Goal: Browse casually

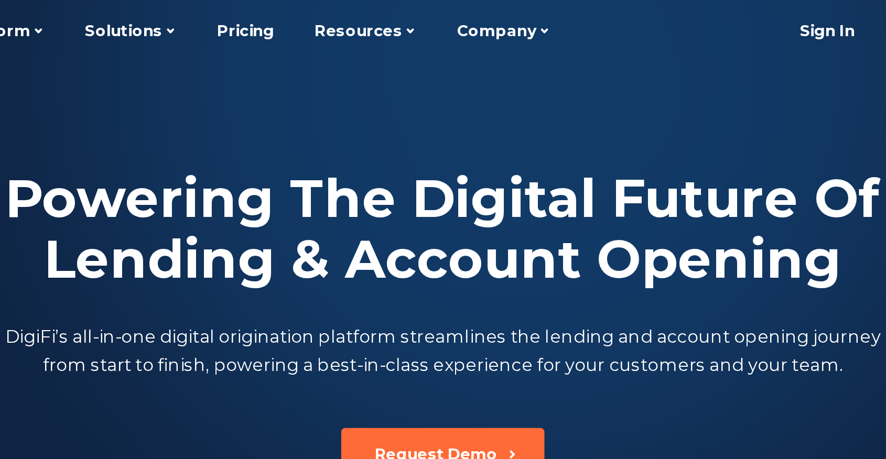
click at [413, 40] on div "Powering The Digital Future Of Lending & Account Opening DigiFi’s all-in-one di…" at bounding box center [443, 142] width 582 height 215
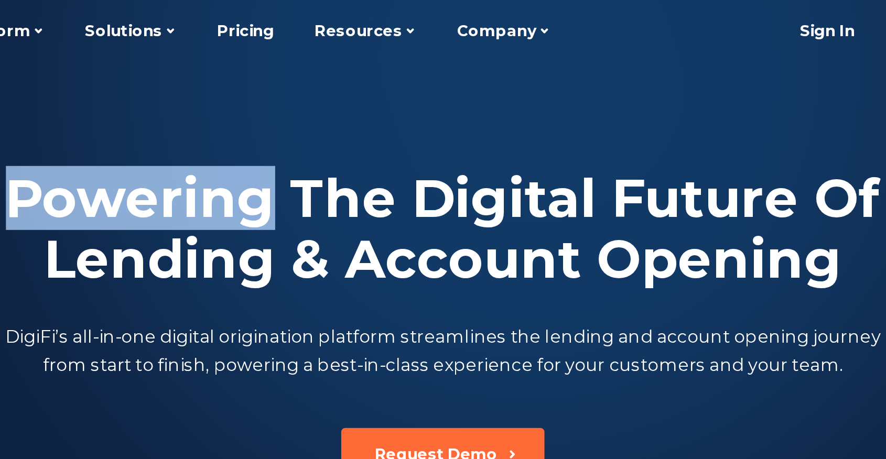
click at [413, 40] on div "Powering The Digital Future Of Lending & Account Opening DigiFi’s all-in-one di…" at bounding box center [443, 142] width 582 height 215
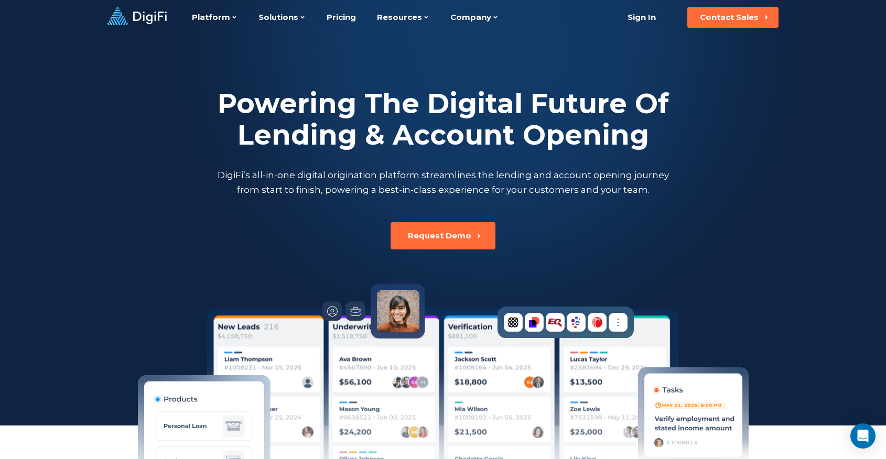
click at [181, 259] on div "Powering The Digital Future Of Lending & Account Opening DigiFi’s all-in-one di…" at bounding box center [443, 325] width 582 height 580
